Goal: Transaction & Acquisition: Purchase product/service

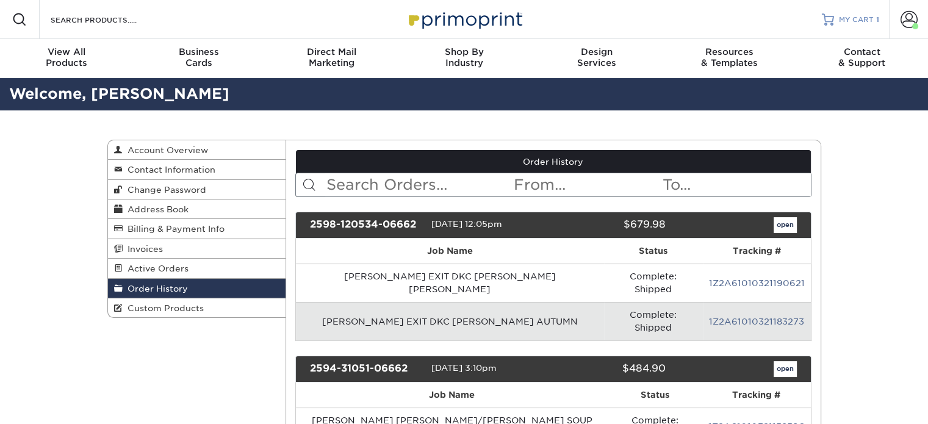
click at [830, 22] on div at bounding box center [828, 19] width 12 height 12
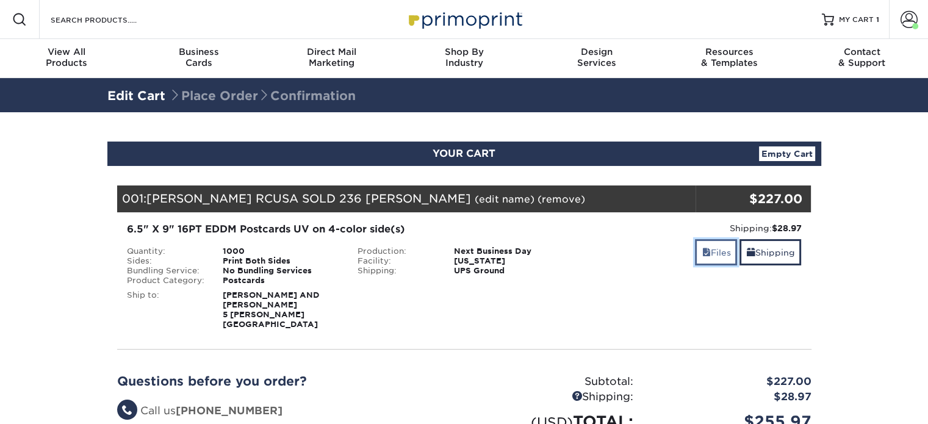
drag, startPoint x: 715, startPoint y: 257, endPoint x: 705, endPoint y: 267, distance: 13.4
click at [715, 257] on link "Files" at bounding box center [716, 252] width 42 height 26
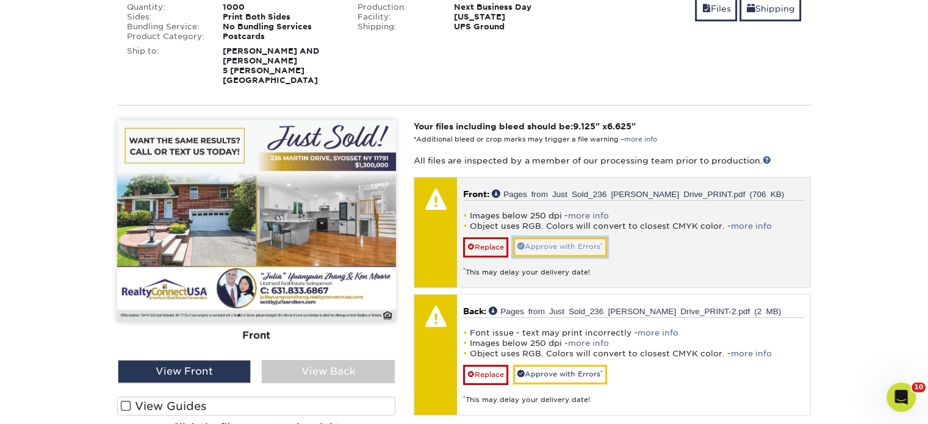
click at [551, 237] on link "Approve with Errors *" at bounding box center [560, 246] width 94 height 19
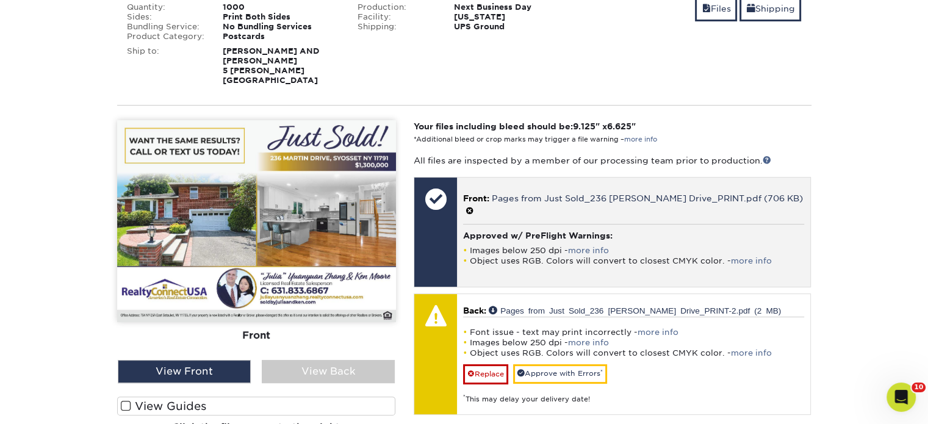
scroll to position [366, 0]
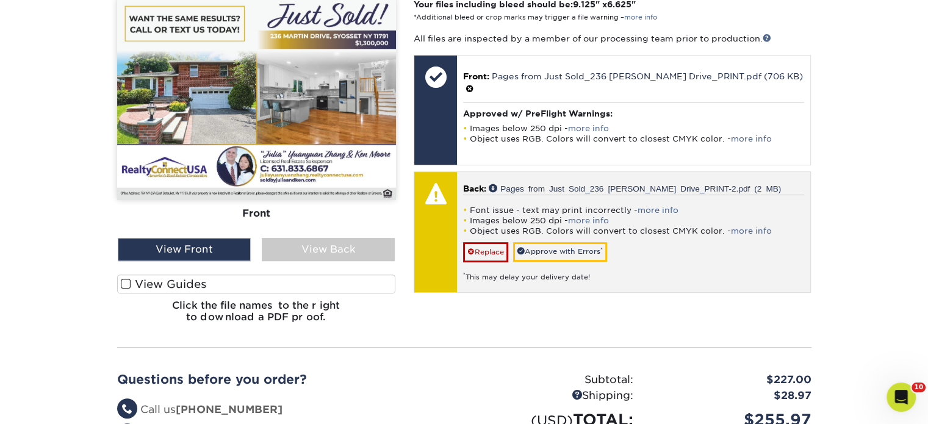
click at [547, 262] on div "* This may delay your delivery date!" at bounding box center [633, 272] width 341 height 20
click at [548, 242] on link "Approve with Errors *" at bounding box center [560, 251] width 94 height 19
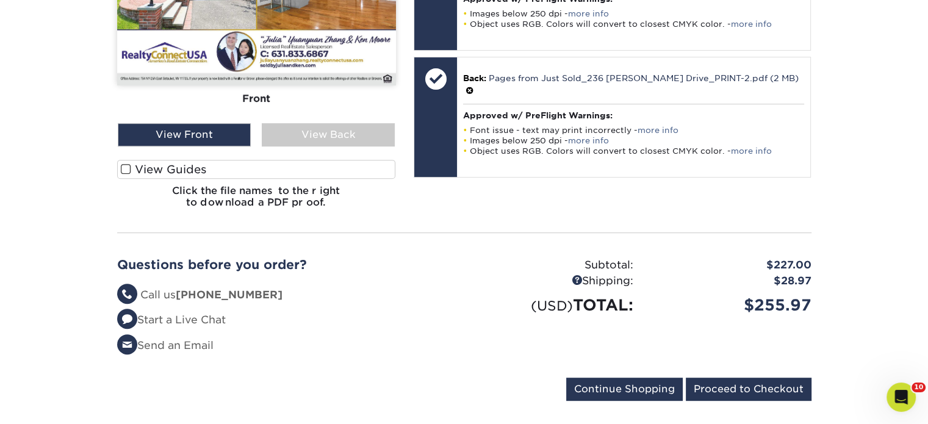
scroll to position [488, 0]
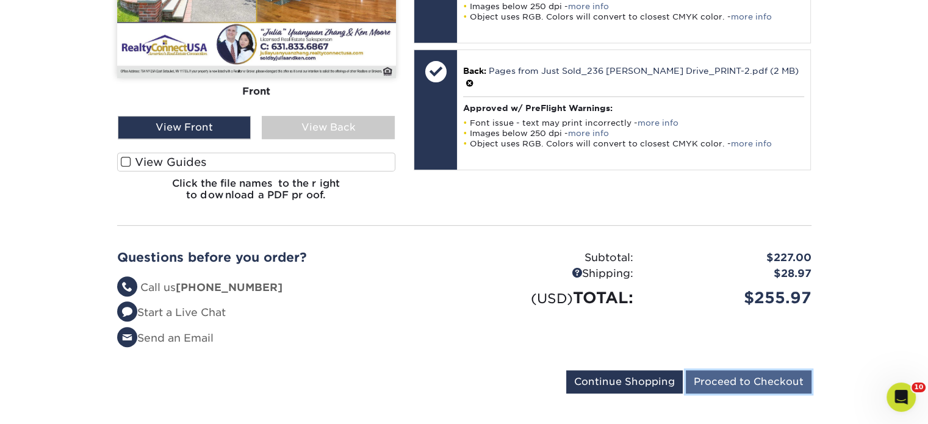
click at [707, 370] on input "Proceed to Checkout" at bounding box center [749, 381] width 126 height 23
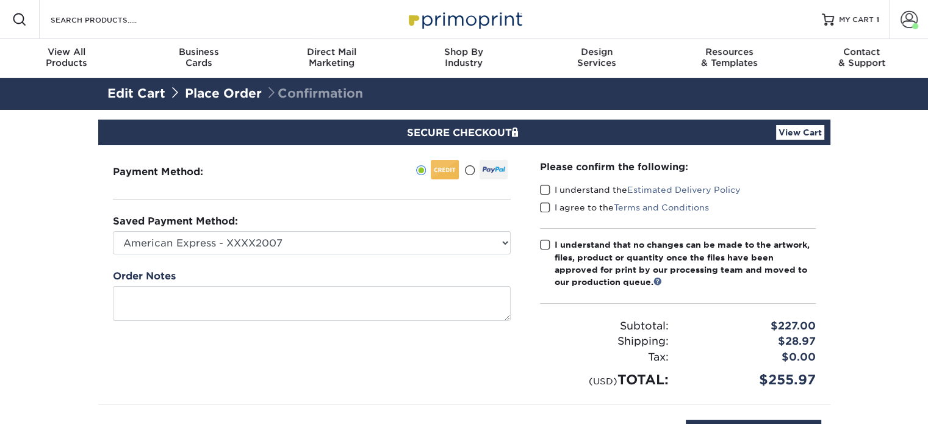
drag, startPoint x: 544, startPoint y: 190, endPoint x: 541, endPoint y: 215, distance: 25.9
click at [544, 190] on span at bounding box center [545, 190] width 10 height 12
click at [0, 0] on input "I understand the Estimated Delivery Policy" at bounding box center [0, 0] width 0 height 0
click at [542, 207] on span at bounding box center [545, 208] width 10 height 12
click at [0, 0] on input "I agree to the Terms and Conditions" at bounding box center [0, 0] width 0 height 0
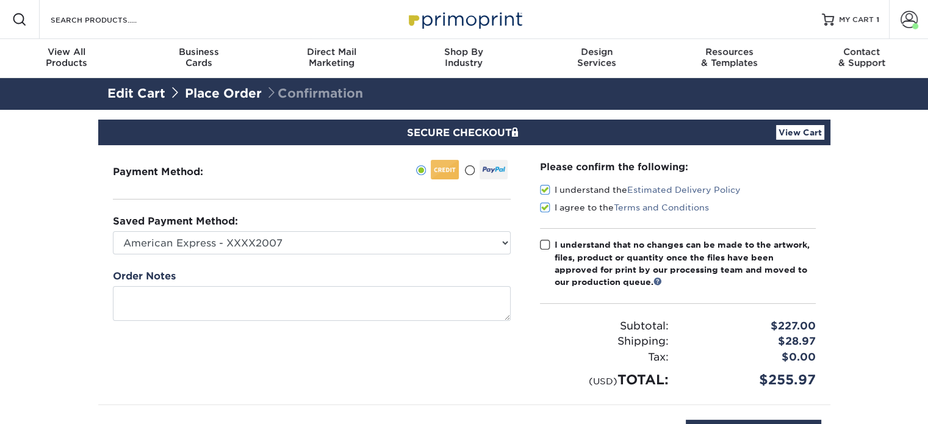
click at [542, 247] on span at bounding box center [545, 245] width 10 height 12
click at [0, 0] on input "I understand that no changes can be made to the artwork, files, product or quan…" at bounding box center [0, 0] width 0 height 0
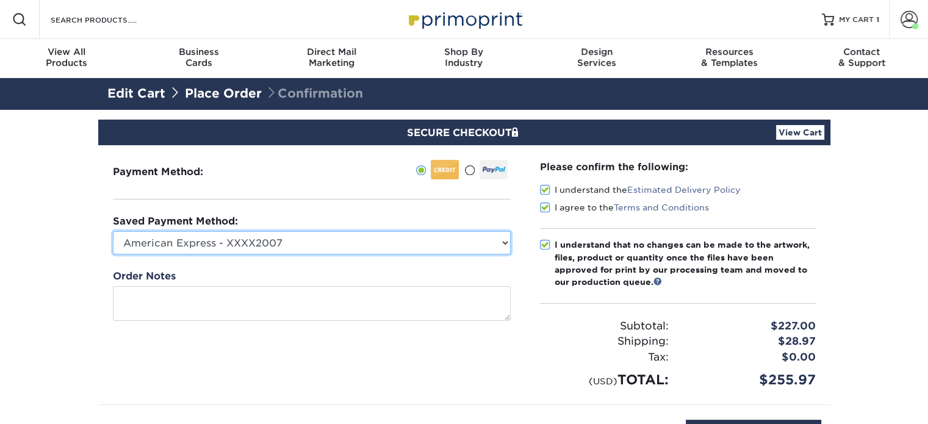
click at [466, 244] on select "American Express - XXXX2007 MasterCard - XXXX7618 American Express - XXXX1003 V…" at bounding box center [312, 242] width 398 height 23
select select "34500"
click at [113, 231] on select "American Express - XXXX2007 MasterCard - XXXX7618 American Express - XXXX1003 V…" at bounding box center [312, 242] width 398 height 23
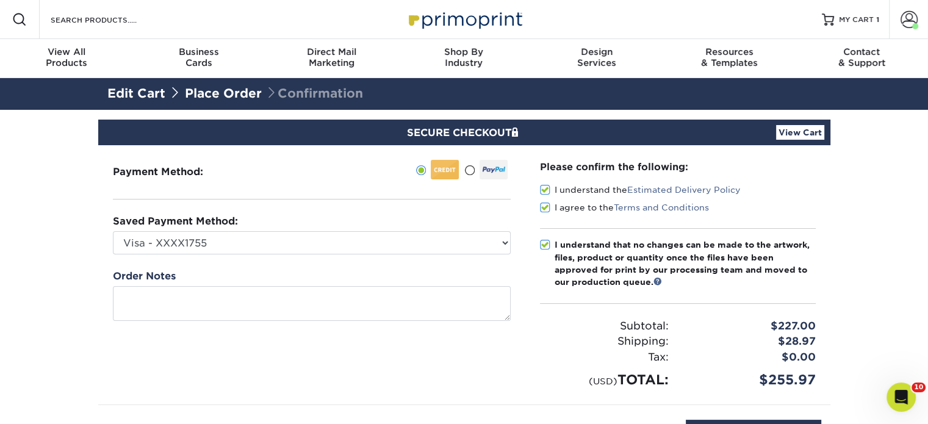
click at [785, 134] on link "View Cart" at bounding box center [800, 132] width 48 height 15
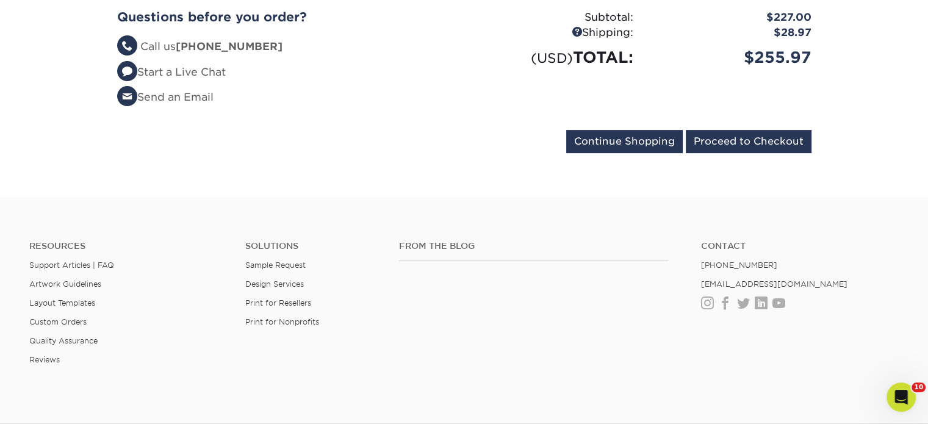
scroll to position [366, 0]
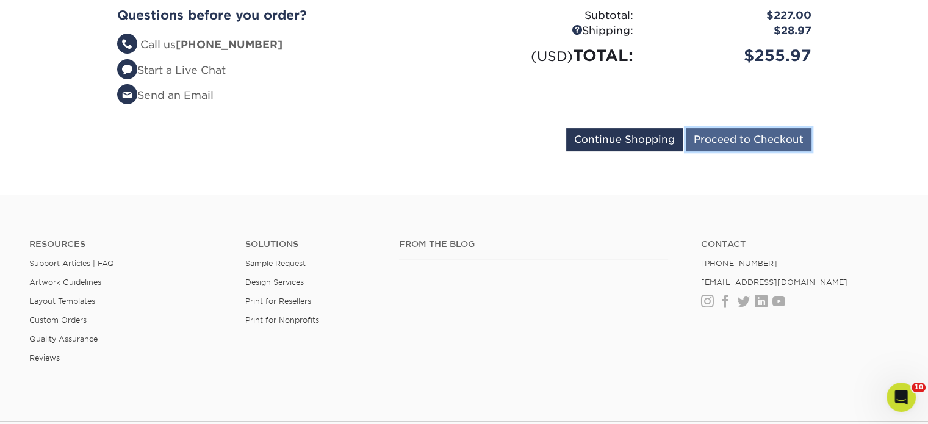
click at [758, 128] on input "Proceed to Checkout" at bounding box center [749, 139] width 126 height 23
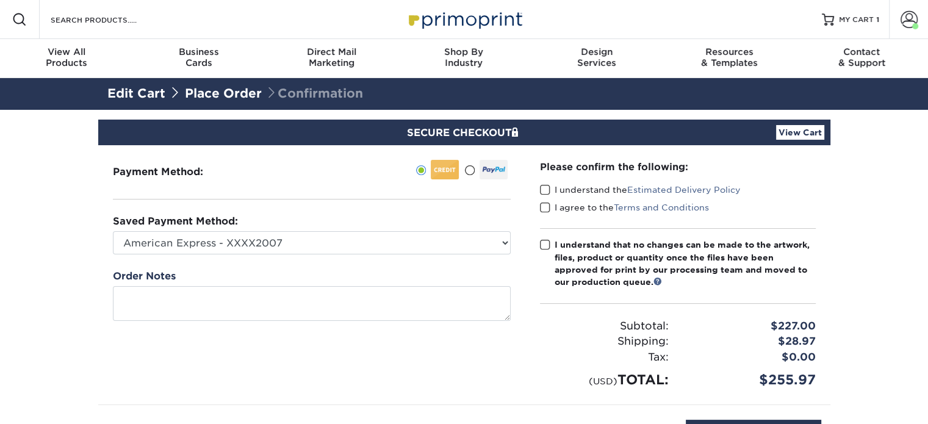
click at [544, 193] on span at bounding box center [545, 190] width 10 height 12
click at [0, 0] on input "I understand the Estimated Delivery Policy" at bounding box center [0, 0] width 0 height 0
click at [547, 204] on span at bounding box center [545, 208] width 10 height 12
click at [0, 0] on input "I agree to the Terms and Conditions" at bounding box center [0, 0] width 0 height 0
click at [545, 241] on span at bounding box center [545, 245] width 10 height 12
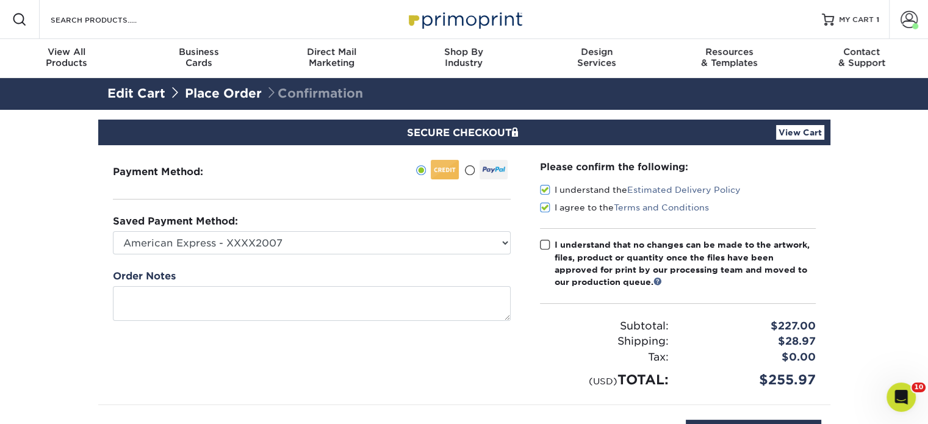
click at [0, 0] on input "I understand that no changes can be made to the artwork, files, product or quan…" at bounding box center [0, 0] width 0 height 0
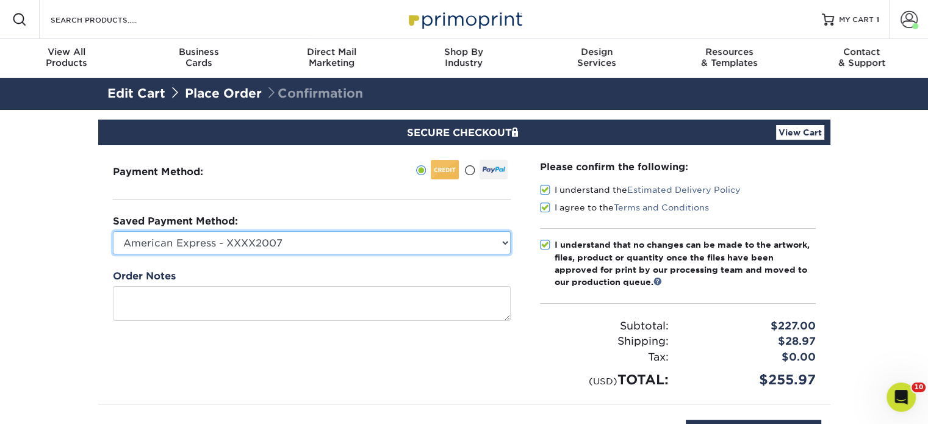
click at [481, 246] on select "American Express - XXXX2007 MasterCard - XXXX7618 American Express - XXXX1003 V…" at bounding box center [312, 242] width 398 height 23
select select "34500"
click at [113, 231] on select "American Express - XXXX2007 MasterCard - XXXX7618 American Express - XXXX1003 V…" at bounding box center [312, 242] width 398 height 23
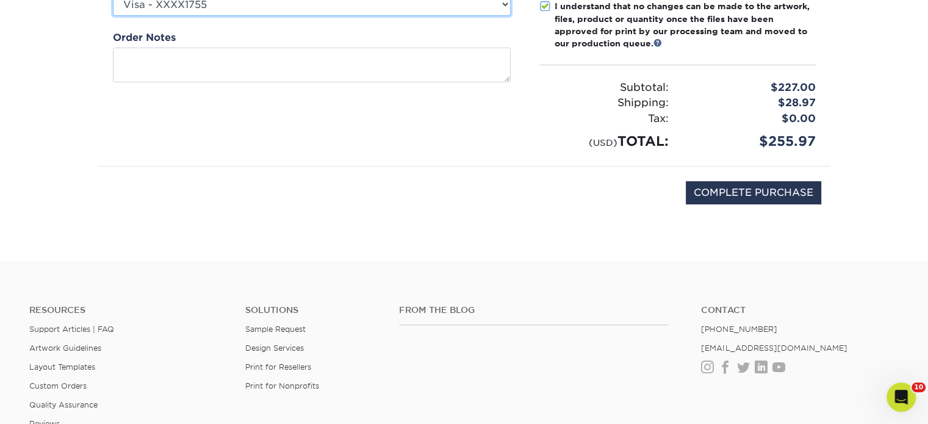
scroll to position [244, 0]
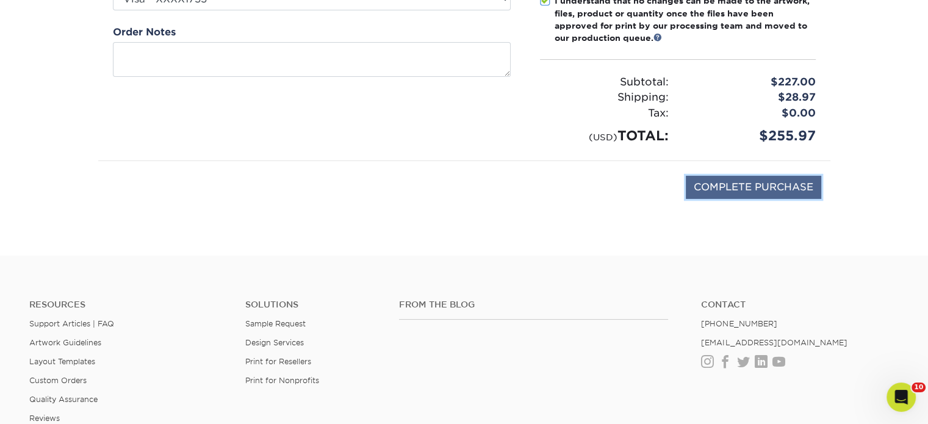
click at [691, 184] on input "COMPLETE PURCHASE" at bounding box center [753, 187] width 135 height 23
type input "PROCESSING, PLEASE WAIT..."
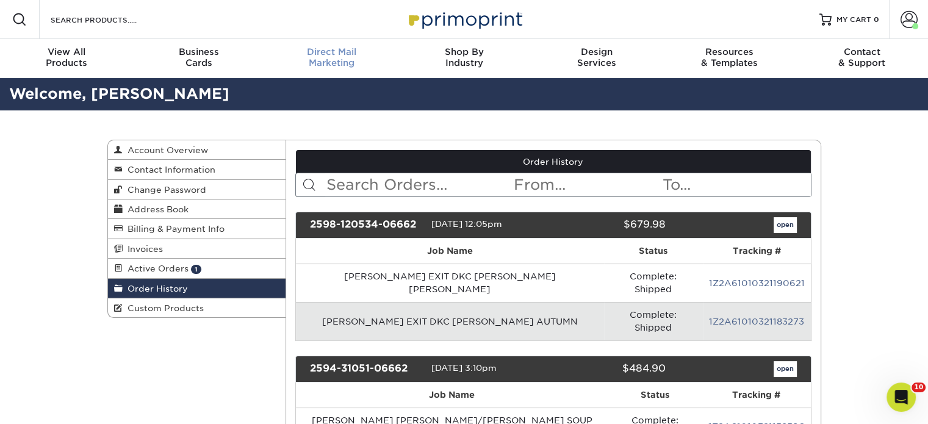
click at [314, 66] on div "Direct Mail Marketing" at bounding box center [331, 57] width 132 height 22
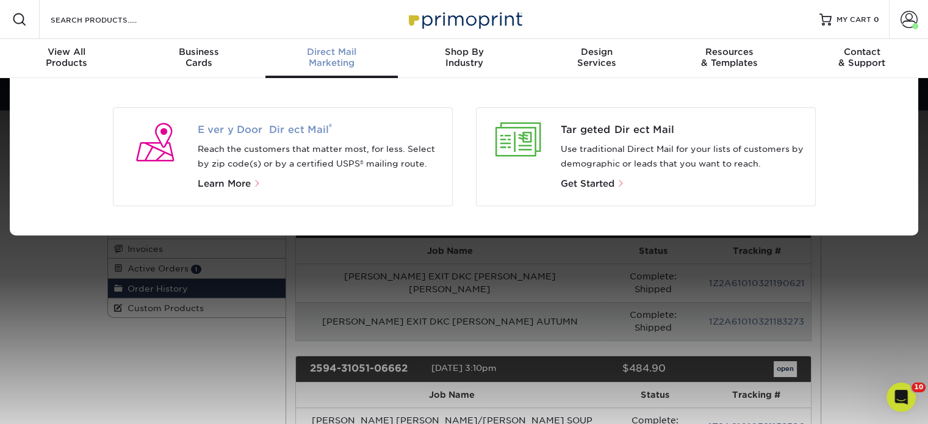
click at [247, 135] on span "Every Door Direct Mail ®" at bounding box center [320, 130] width 245 height 15
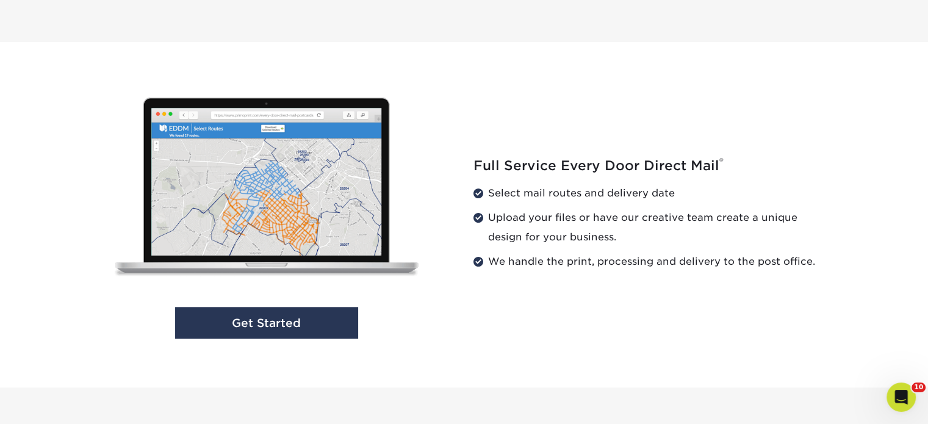
scroll to position [1281, 0]
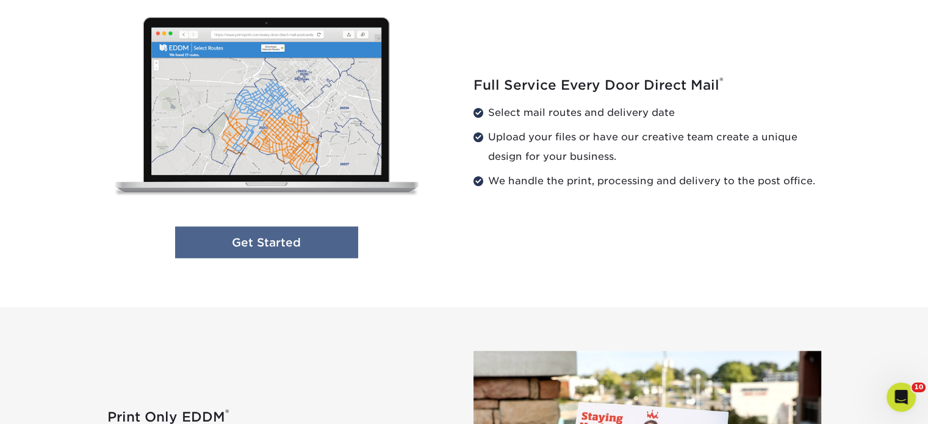
click at [316, 234] on link "Get Started" at bounding box center [266, 242] width 183 height 32
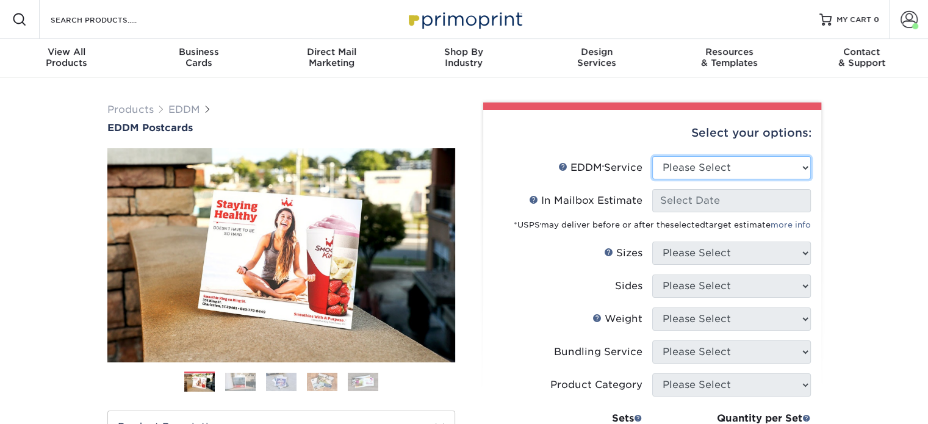
click at [696, 165] on select "Please Select Full Service Print Only" at bounding box center [731, 167] width 159 height 23
select select "full_service"
click at [652, 156] on select "Please Select Full Service Print Only" at bounding box center [731, 167] width 159 height 23
select select "-1"
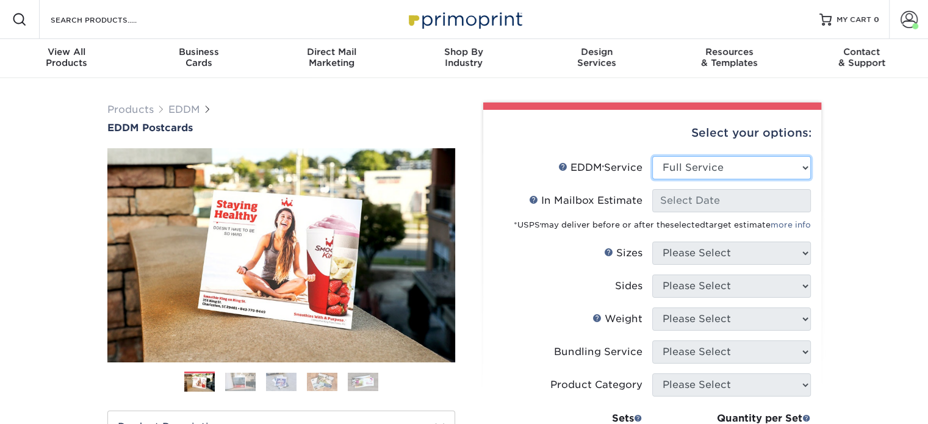
select select "-1"
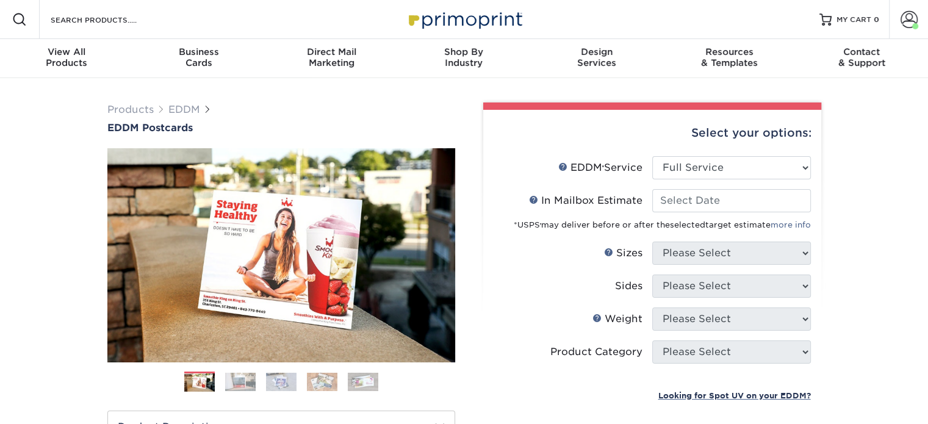
click at [686, 212] on div "*USPS ® may deliver before or after the selected target estimate more info" at bounding box center [652, 222] width 317 height 20
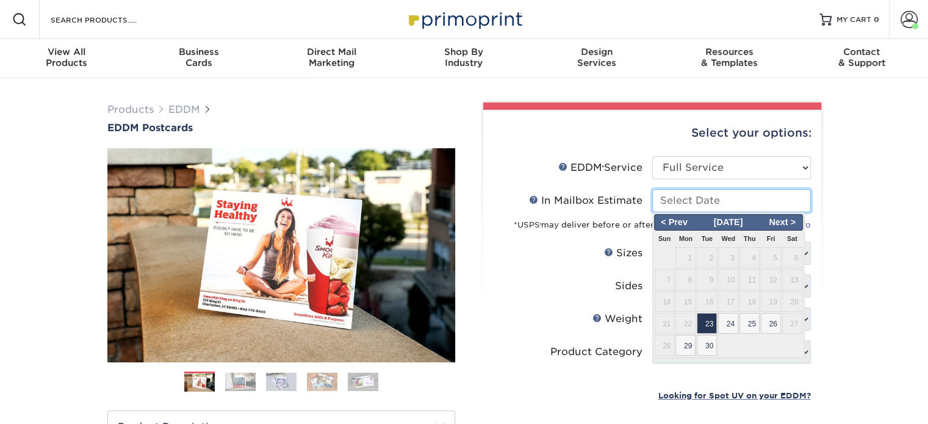
click at [684, 205] on input "In Mailbox Estimate Help In Mailbox Estimate" at bounding box center [731, 200] width 159 height 23
click at [703, 314] on span "23" at bounding box center [707, 323] width 20 height 21
type input "2025-09-23"
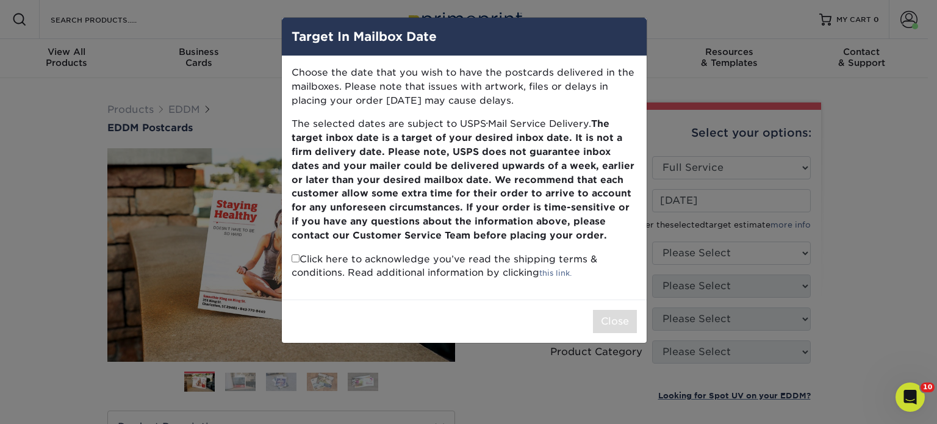
click at [704, 241] on div "Target In Mailbox Date Choose the date that you wish to have the postcards deli…" at bounding box center [468, 212] width 937 height 424
click at [705, 257] on div "Target In Mailbox Date Choose the date that you wish to have the postcards deli…" at bounding box center [468, 212] width 937 height 424
click at [591, 378] on div "Target In Mailbox Date Choose the date that you wish to have the postcards deli…" at bounding box center [468, 212] width 937 height 424
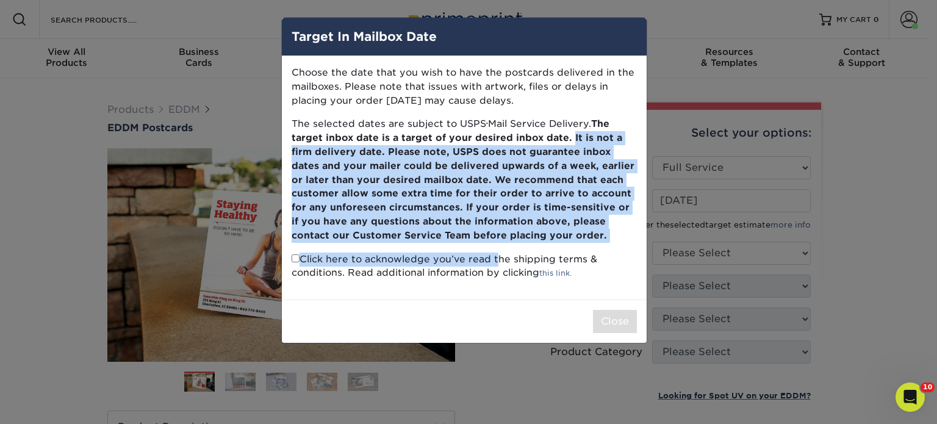
drag, startPoint x: 488, startPoint y: 141, endPoint x: 472, endPoint y: 253, distance: 112.9
click at [429, 251] on div "Choose the date that you wish to have the postcards delivered in the mailboxes.…" at bounding box center [464, 177] width 365 height 243
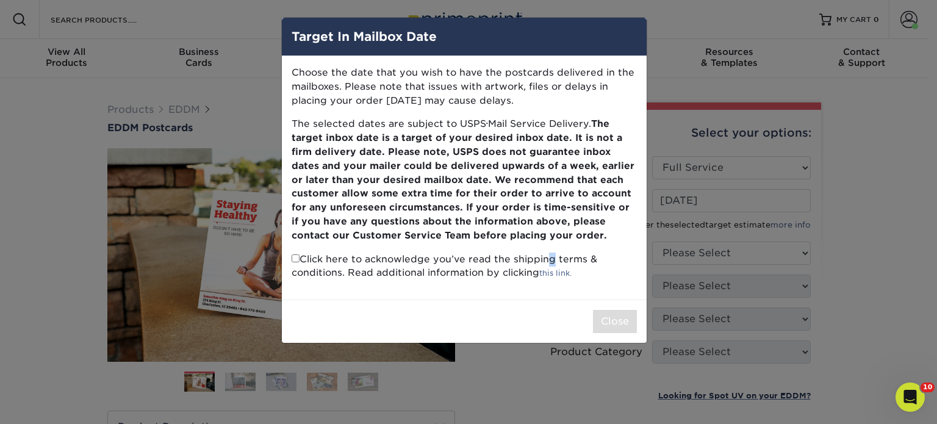
drag, startPoint x: 481, startPoint y: 256, endPoint x: 495, endPoint y: 259, distance: 14.8
click at [495, 259] on p "Click here to acknowledge you’ve read the shipping terms & conditions. Read add…" at bounding box center [464, 267] width 345 height 28
drag, startPoint x: 732, startPoint y: 333, endPoint x: 712, endPoint y: 318, distance: 24.4
click at [718, 323] on div "Target In Mailbox Date Choose the date that you wish to have the postcards deli…" at bounding box center [468, 212] width 937 height 424
click at [692, 117] on div "Target In Mailbox Date Choose the date that you wish to have the postcards deli…" at bounding box center [468, 212] width 937 height 424
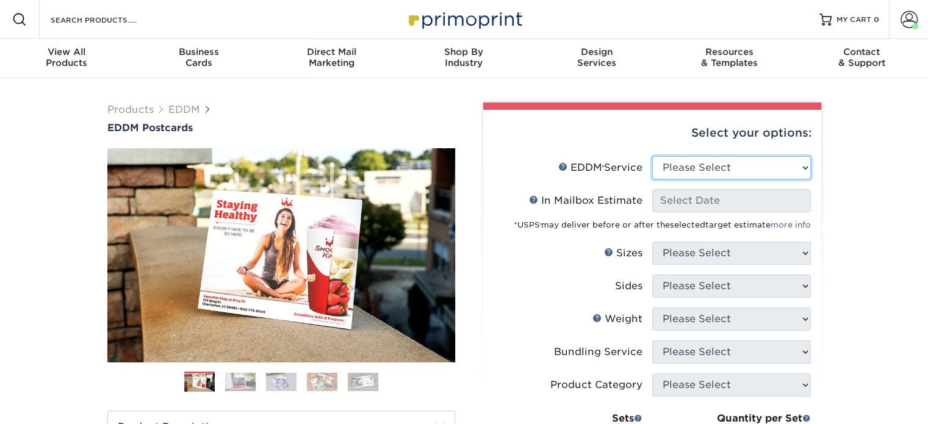
drag, startPoint x: 681, startPoint y: 170, endPoint x: 679, endPoint y: 176, distance: 6.4
click at [681, 170] on select "Please Select Full Service Print Only" at bounding box center [731, 167] width 159 height 23
select select "full_service"
click at [652, 156] on select "Please Select Full Service Print Only" at bounding box center [731, 167] width 159 height 23
select select "-1"
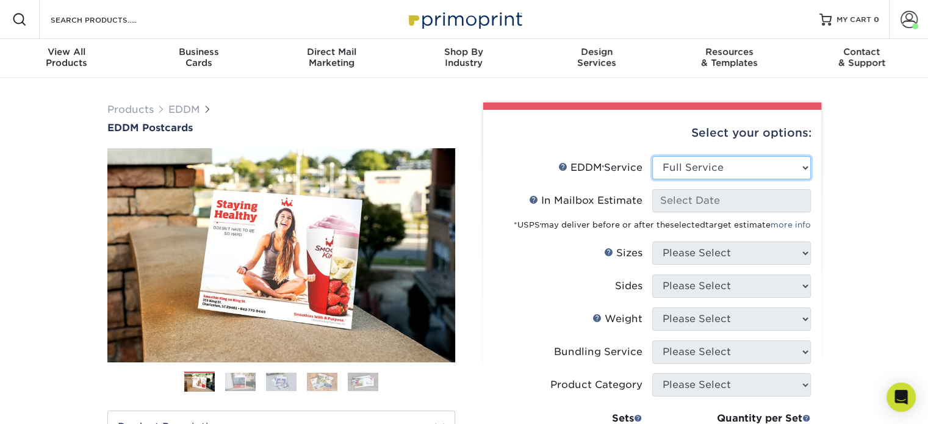
select select "-1"
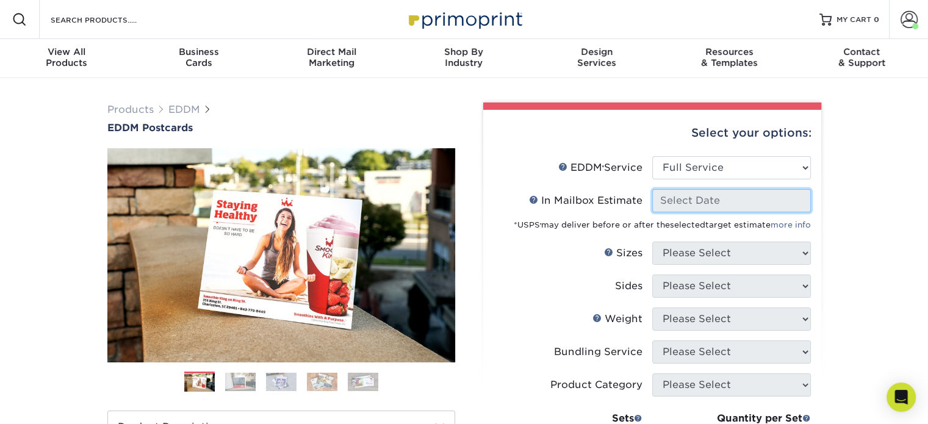
click at [678, 202] on input "In Mailbox Estimate Help In Mailbox Estimate" at bounding box center [731, 200] width 159 height 23
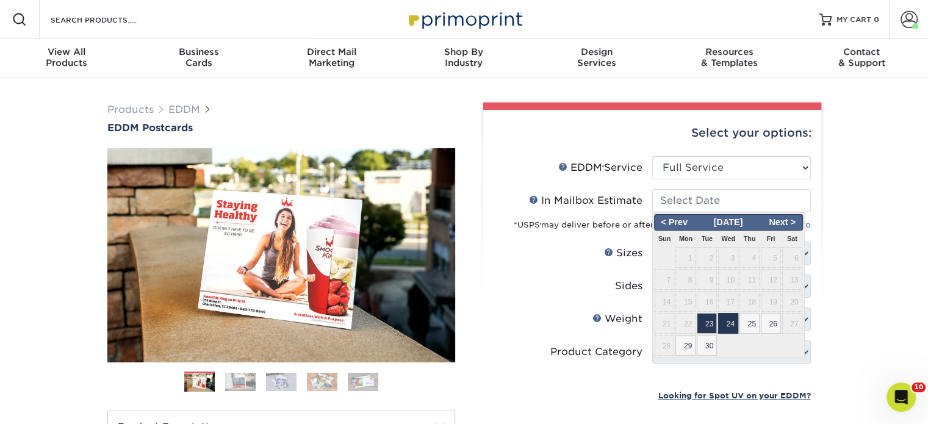
click at [733, 328] on span "24" at bounding box center [728, 323] width 20 height 21
type input "[DATE]"
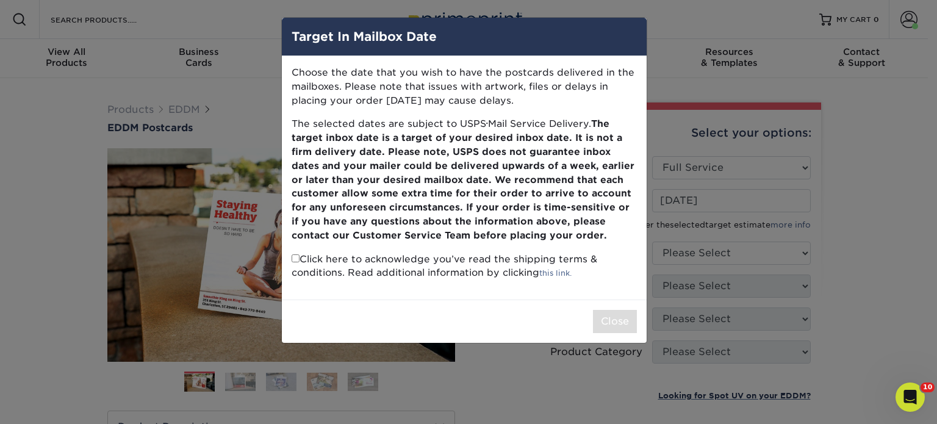
click at [300, 253] on p "Click here to acknowledge you’ve read the shipping terms & conditions. Read add…" at bounding box center [464, 267] width 345 height 28
click at [295, 256] on input "checkbox" at bounding box center [296, 258] width 8 height 8
checkbox input "true"
click at [614, 329] on button "Close" at bounding box center [615, 321] width 44 height 23
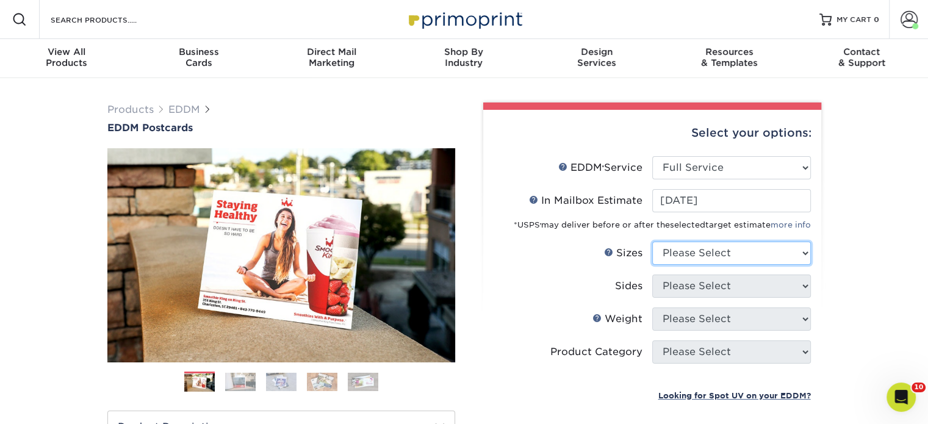
click at [704, 258] on select "Please Select 4.5" x 12" 6" x 12" 6.5" x 8" 6.5" x 9" 6.5" x 12" 7" x 8.5" 8" x…" at bounding box center [731, 253] width 159 height 23
select select "6.50x9.00"
click at [652, 242] on select "Please Select 4.5" x 12" 6" x 12" 6.5" x 8" 6.5" x 9" 6.5" x 12" 7" x 8.5" 8" x…" at bounding box center [731, 253] width 159 height 23
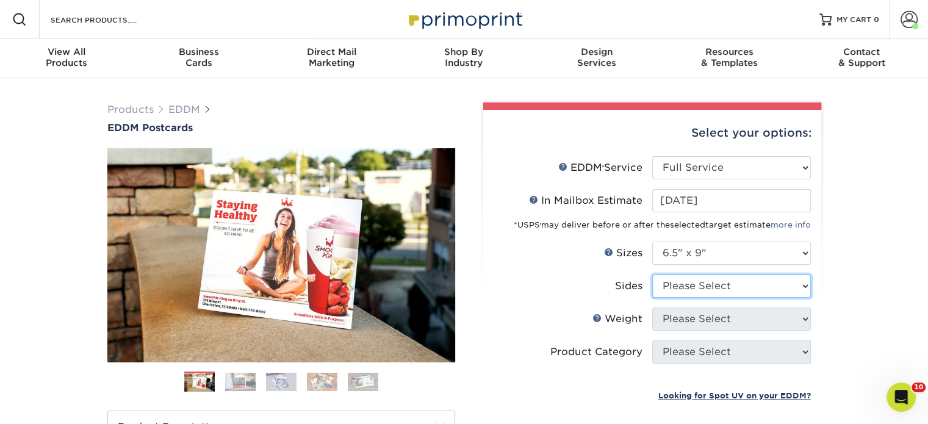
click at [688, 292] on select "Please Select Print Both Sides Print Front Only" at bounding box center [731, 286] width 159 height 23
select select "13abbda7-1d64-4f25-8bb2-c179b224825d"
click at [652, 275] on select "Please Select Print Both Sides Print Front Only" at bounding box center [731, 286] width 159 height 23
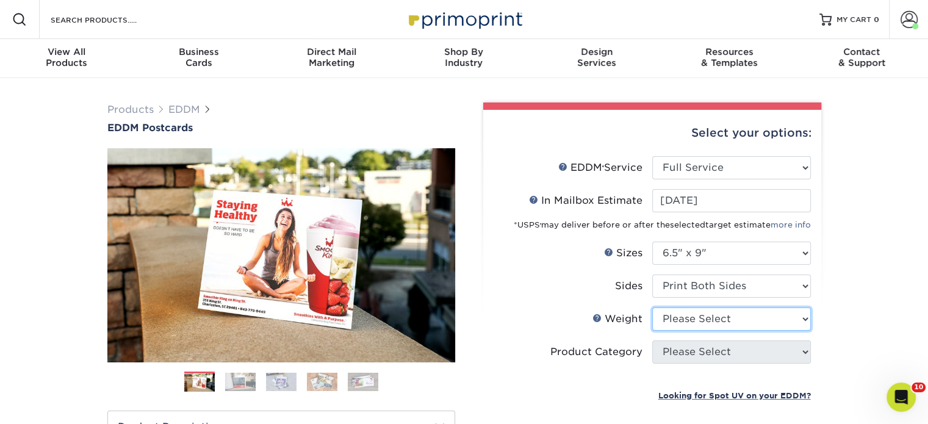
click at [688, 318] on select "Please Select 16PT 14PT" at bounding box center [731, 319] width 159 height 23
select select "16PT"
click at [652, 308] on select "Please Select 16PT 14PT" at bounding box center [731, 319] width 159 height 23
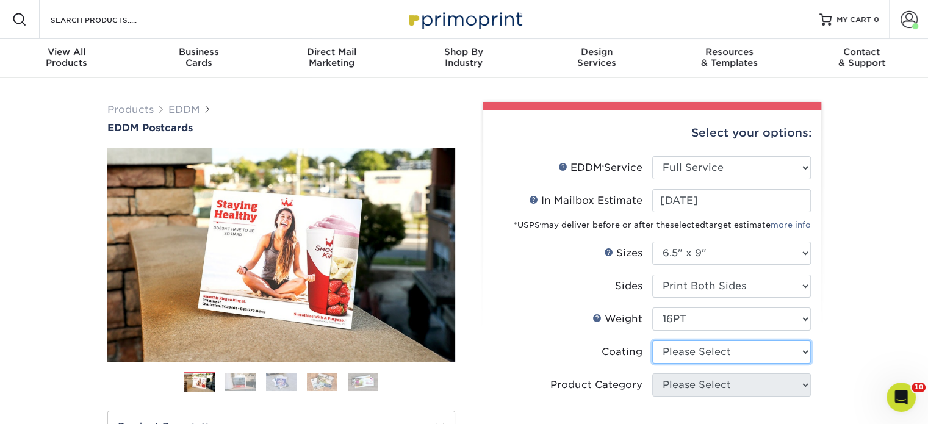
click at [683, 350] on select at bounding box center [731, 351] width 159 height 23
select select "ae367451-b2b8-45df-a344-0f05b6a12993"
click at [652, 340] on select at bounding box center [731, 351] width 159 height 23
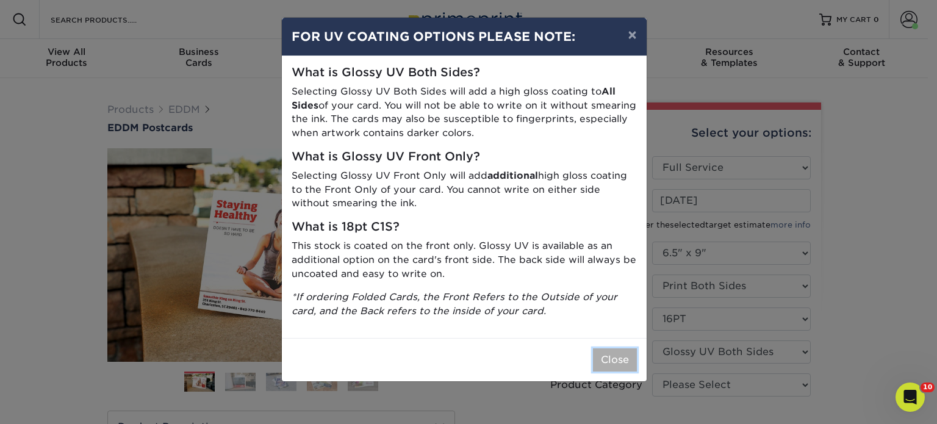
click at [608, 358] on button "Close" at bounding box center [615, 359] width 44 height 23
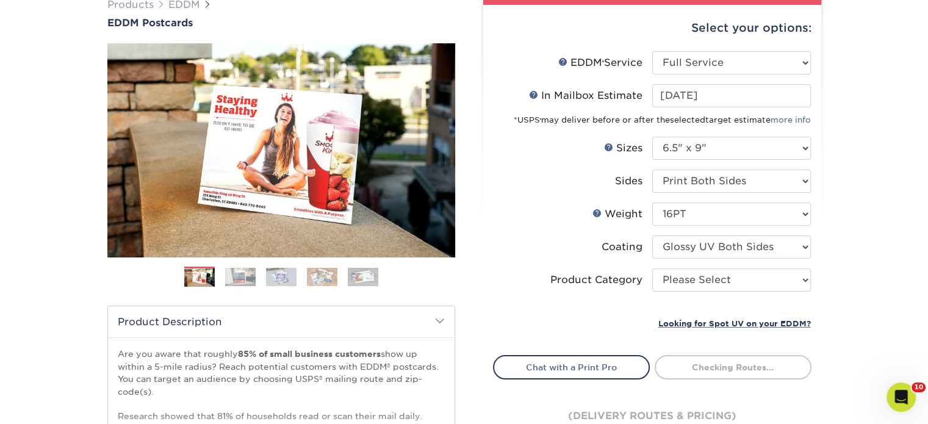
scroll to position [305, 0]
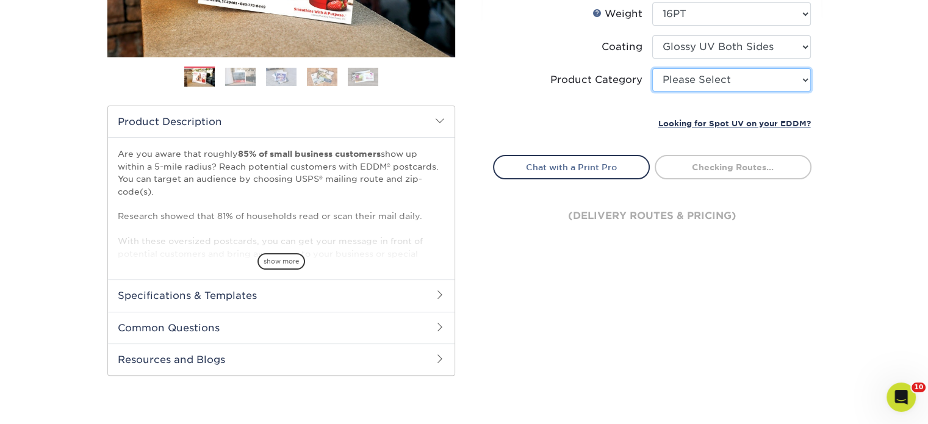
click at [686, 87] on select "Please Select Postcards" at bounding box center [731, 79] width 159 height 23
select select "9b7272e0-d6c8-4c3c-8e97-d3a1bcdab858"
click at [652, 68] on select "Please Select Postcards" at bounding box center [731, 79] width 159 height 23
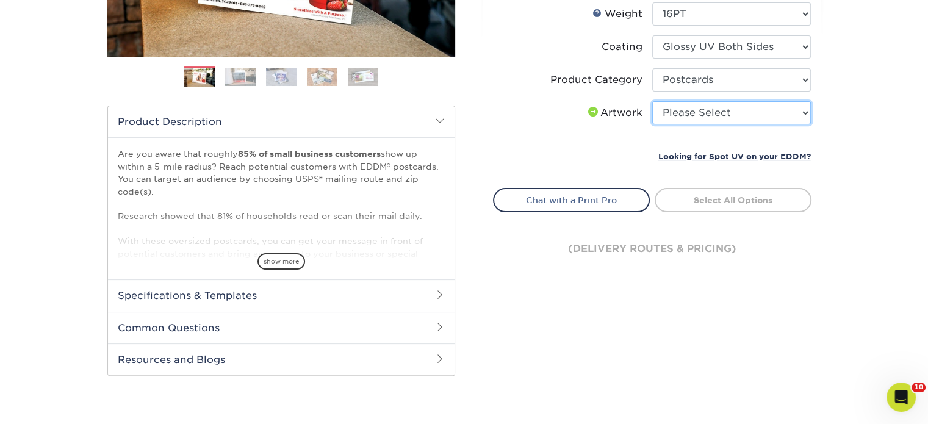
drag, startPoint x: 685, startPoint y: 111, endPoint x: 681, endPoint y: 121, distance: 11.2
click at [685, 112] on select "Please Select I will upload files I need a design - $150" at bounding box center [731, 112] width 159 height 23
select select "upload"
click at [652, 101] on select "Please Select I will upload files I need a design - $150" at bounding box center [731, 112] width 159 height 23
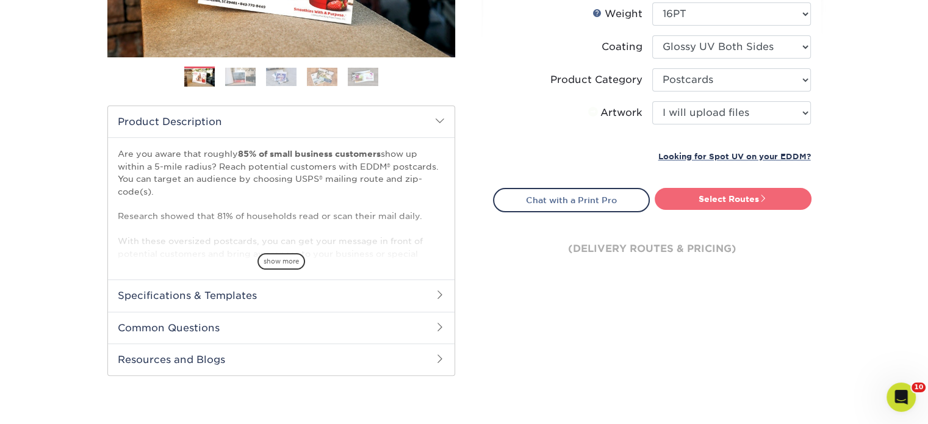
click at [690, 195] on link "Select Routes" at bounding box center [733, 199] width 157 height 22
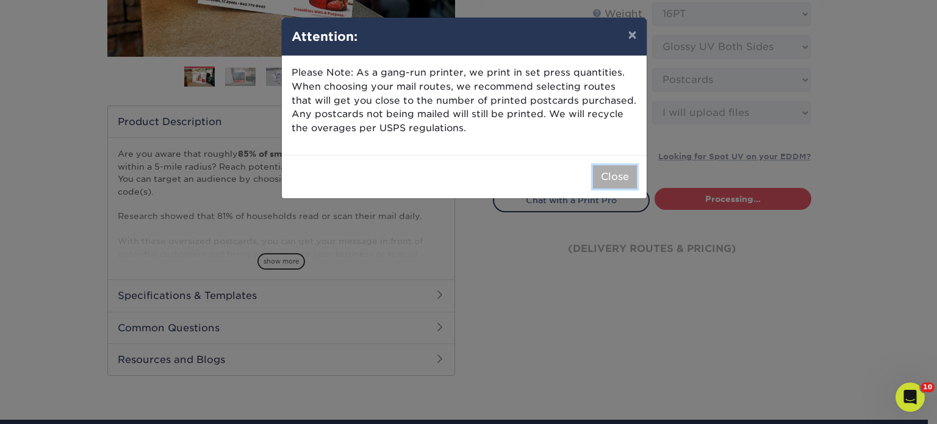
click at [608, 173] on button "Close" at bounding box center [615, 176] width 44 height 23
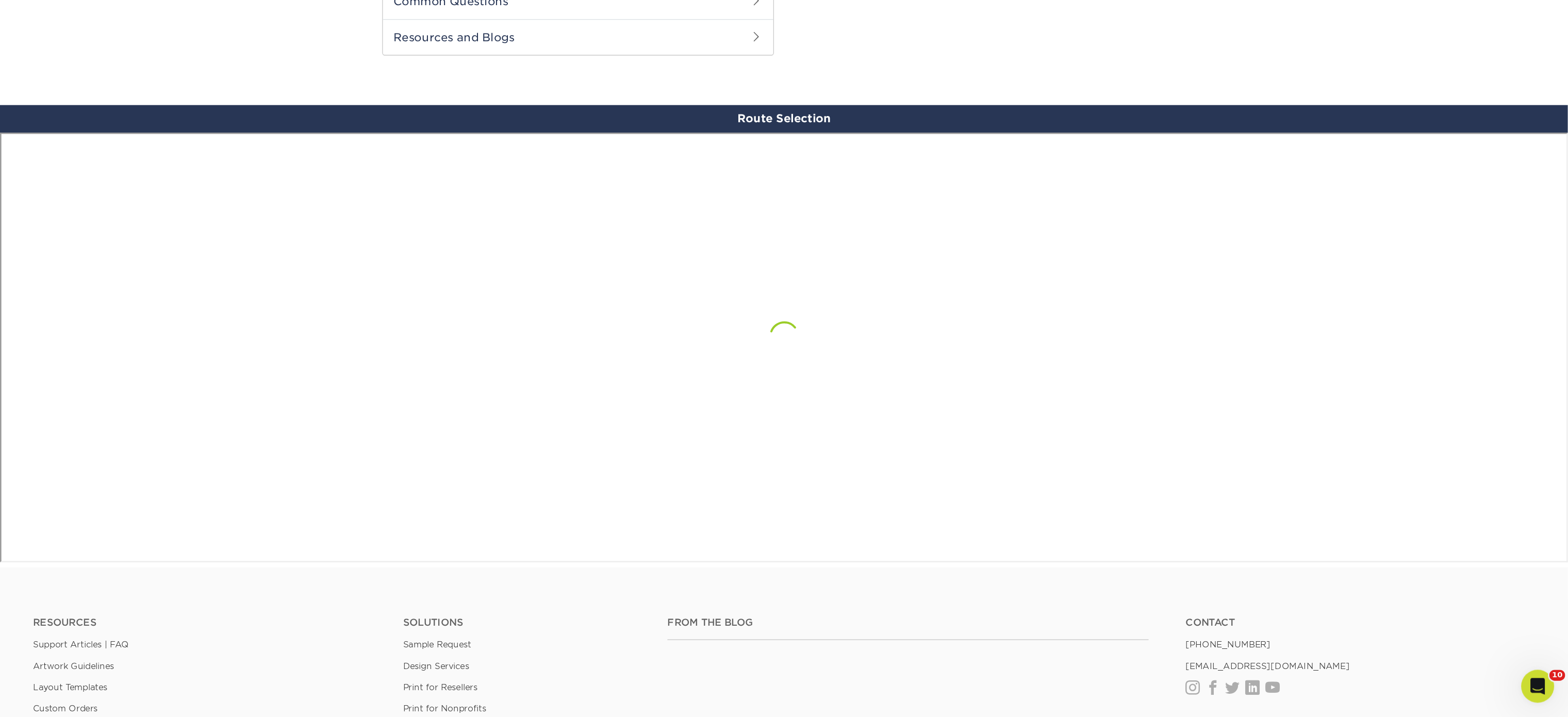
scroll to position [534, 0]
